Goal: Obtain resource: Download file/media

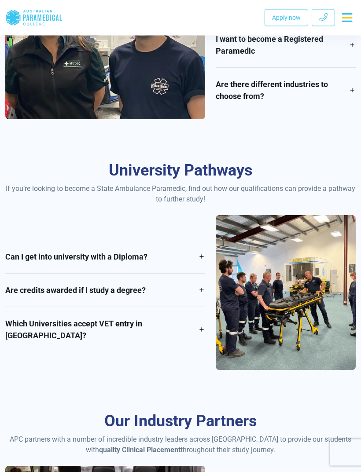
scroll to position [930, 0]
click at [205, 264] on link "Can I get into university with a Diploma?" at bounding box center [105, 256] width 200 height 33
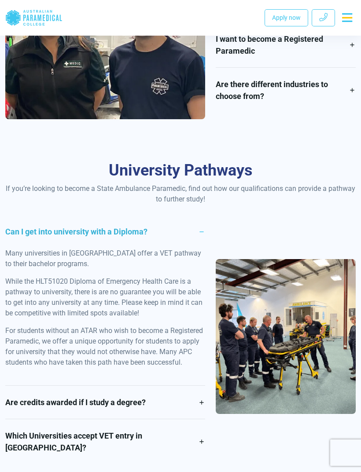
click at [203, 230] on link "Can I get into university with a Diploma?" at bounding box center [105, 231] width 200 height 33
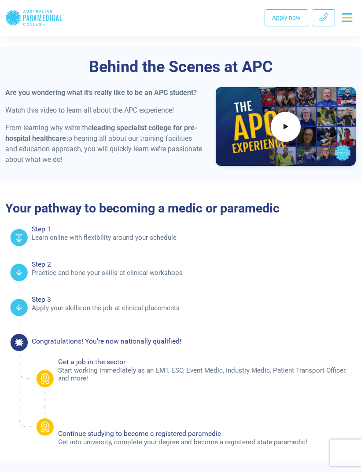
scroll to position [377, 0]
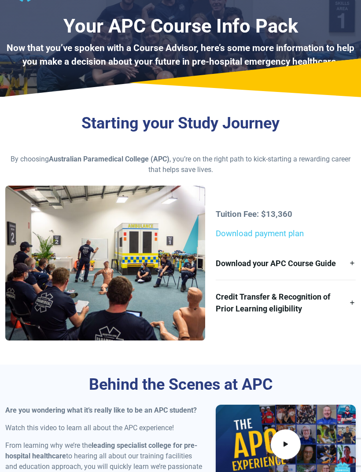
scroll to position [40, 0]
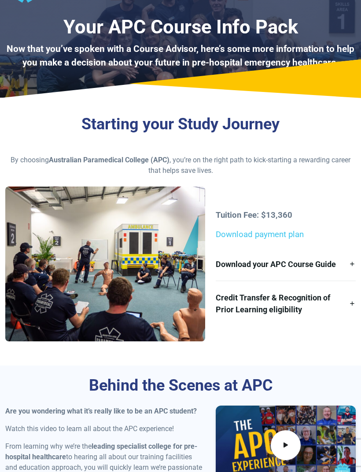
click at [282, 236] on link "Download payment plan" at bounding box center [260, 235] width 88 height 10
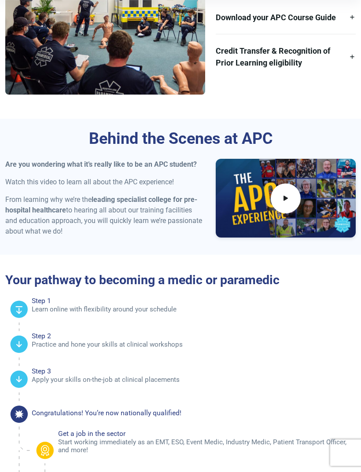
scroll to position [295, 0]
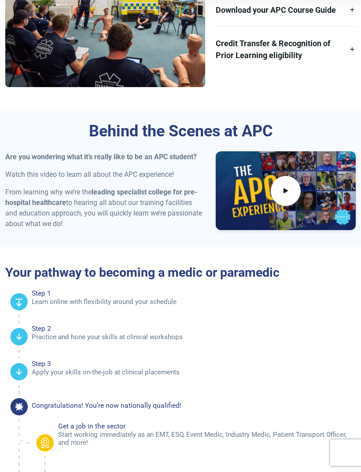
click at [344, 47] on link "Credit Transfer & Recognition of Prior Learning eligibility" at bounding box center [286, 49] width 140 height 45
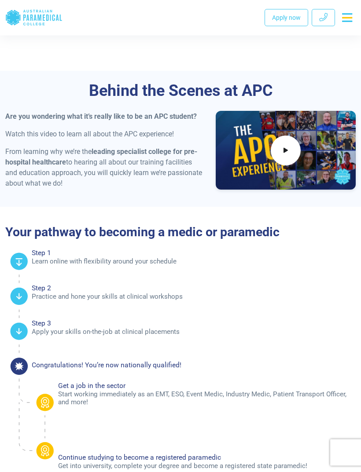
scroll to position [833, 0]
click at [288, 144] on icon at bounding box center [285, 150] width 9 height 13
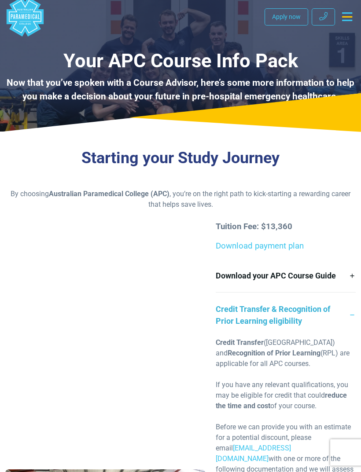
scroll to position [0, 0]
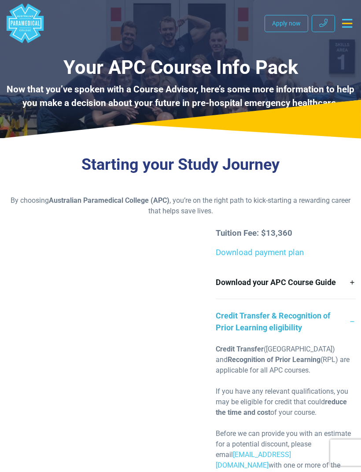
click at [291, 251] on link "Download payment plan" at bounding box center [260, 253] width 88 height 10
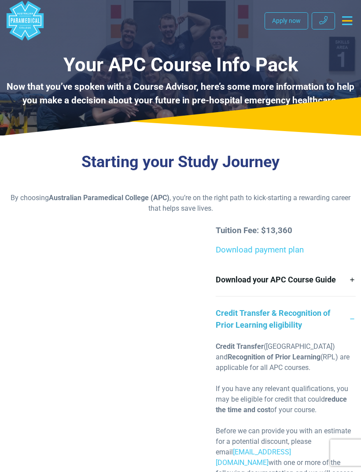
scroll to position [2, 0]
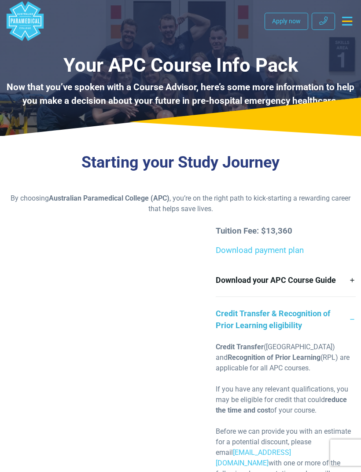
click at [293, 252] on link "Download payment plan" at bounding box center [260, 250] width 88 height 10
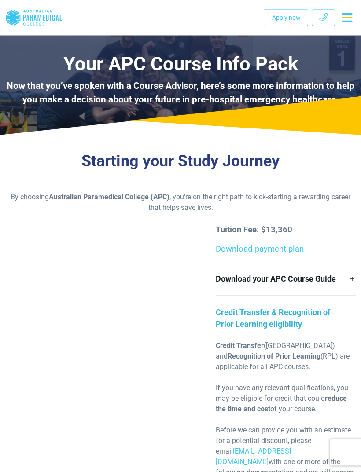
scroll to position [0, 0]
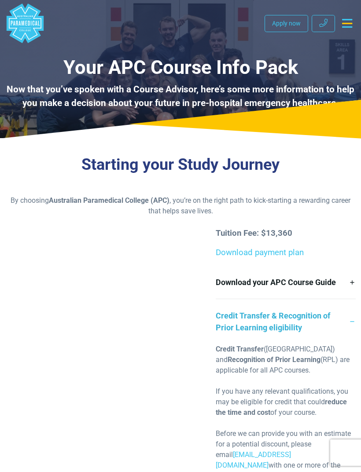
click at [278, 249] on link "Download payment plan" at bounding box center [260, 253] width 88 height 10
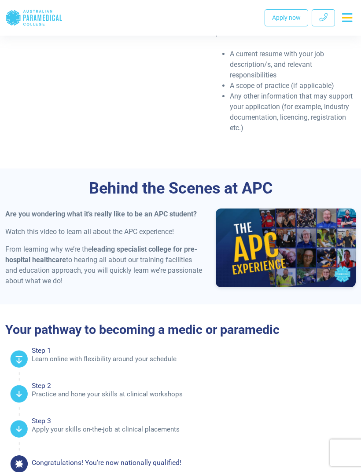
scroll to position [735, 0]
